Goal: Book appointment/travel/reservation

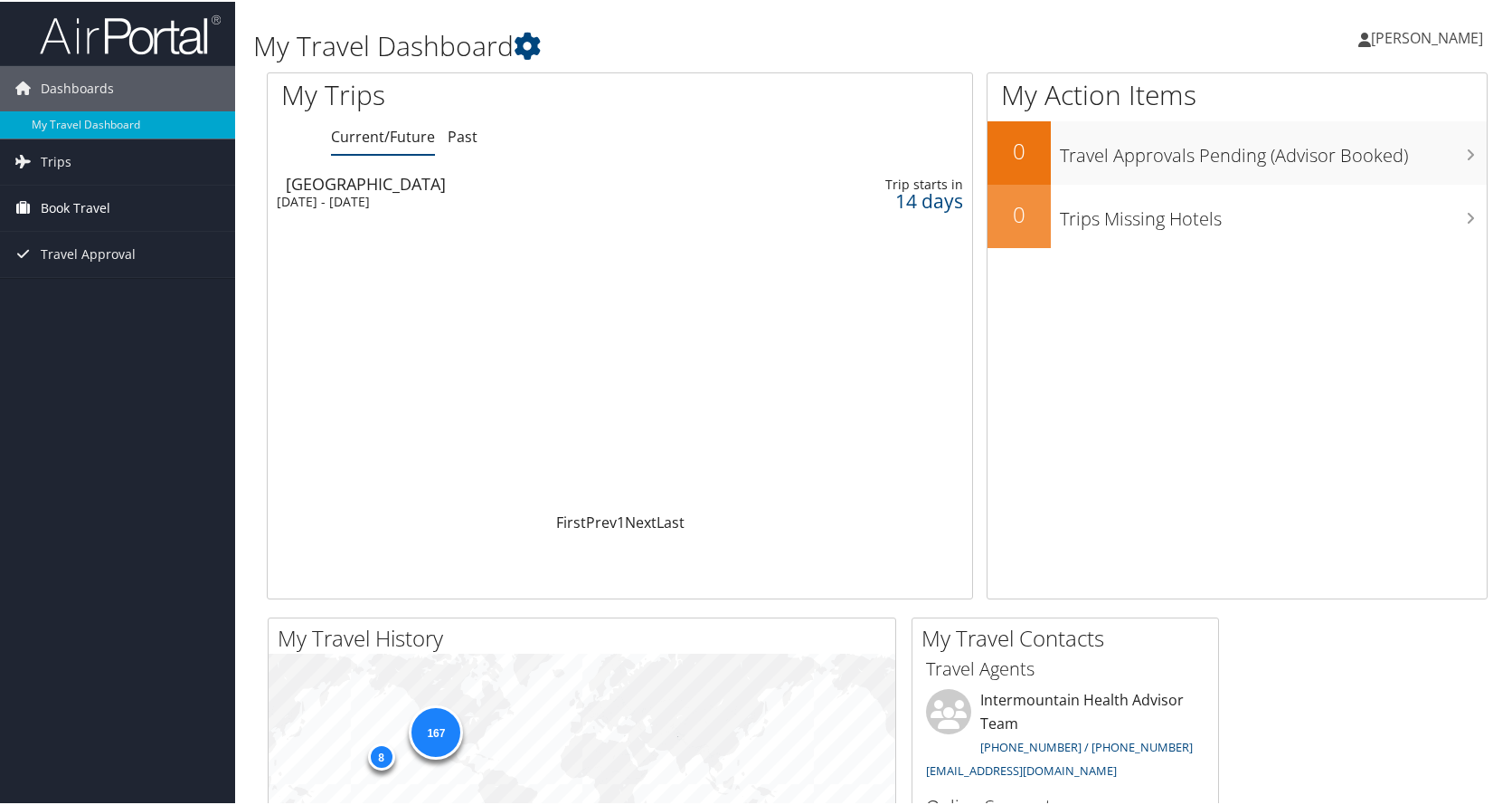
drag, startPoint x: 85, startPoint y: 198, endPoint x: 102, endPoint y: 198, distance: 17.0
click at [85, 198] on span "Book Travel" at bounding box center [75, 206] width 69 height 45
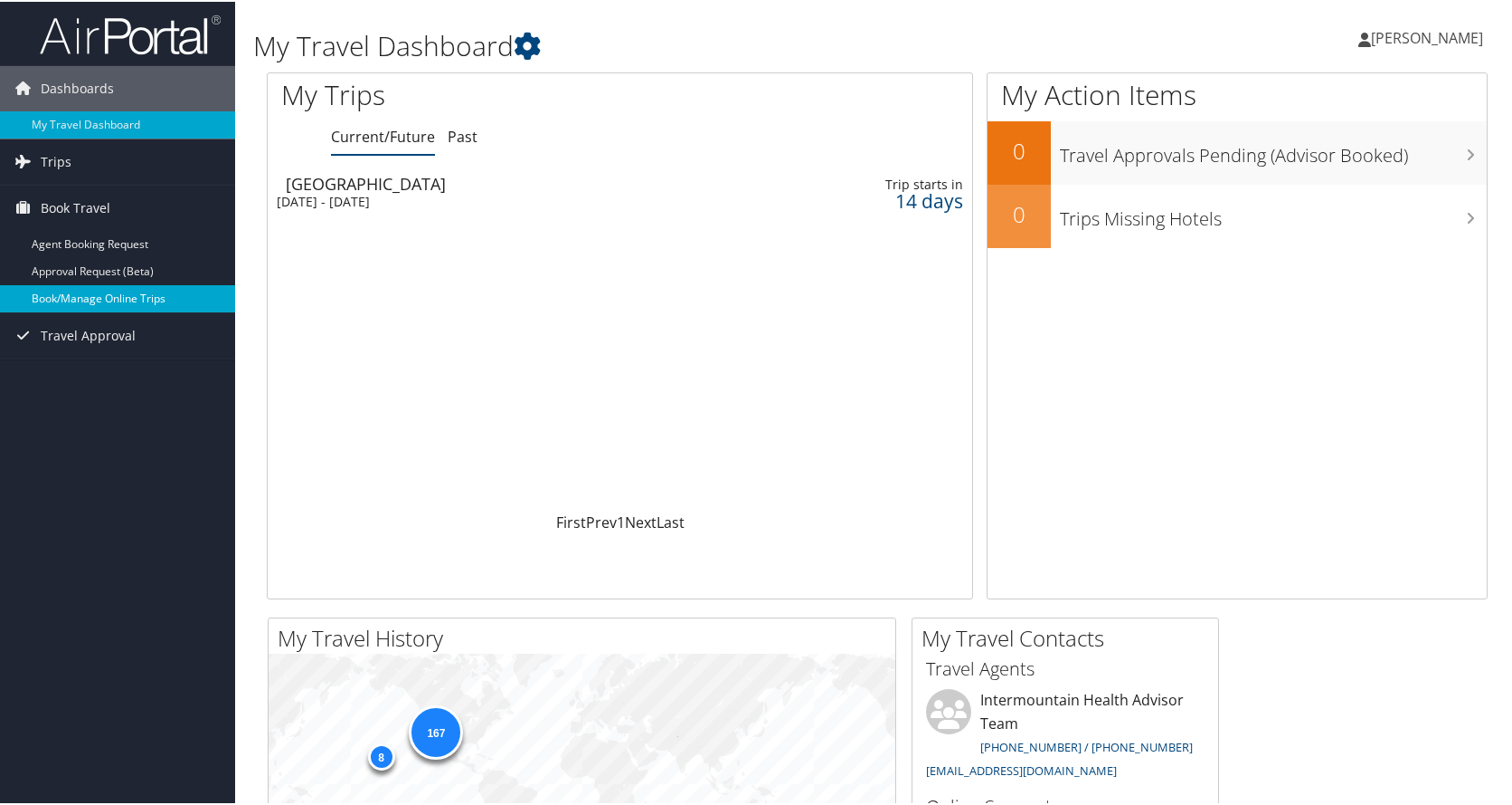
click at [97, 295] on link "Book/Manage Online Trips" at bounding box center [117, 297] width 235 height 27
click at [73, 292] on link "Book/Manage Online Trips" at bounding box center [117, 297] width 235 height 27
